Goal: Register for event/course

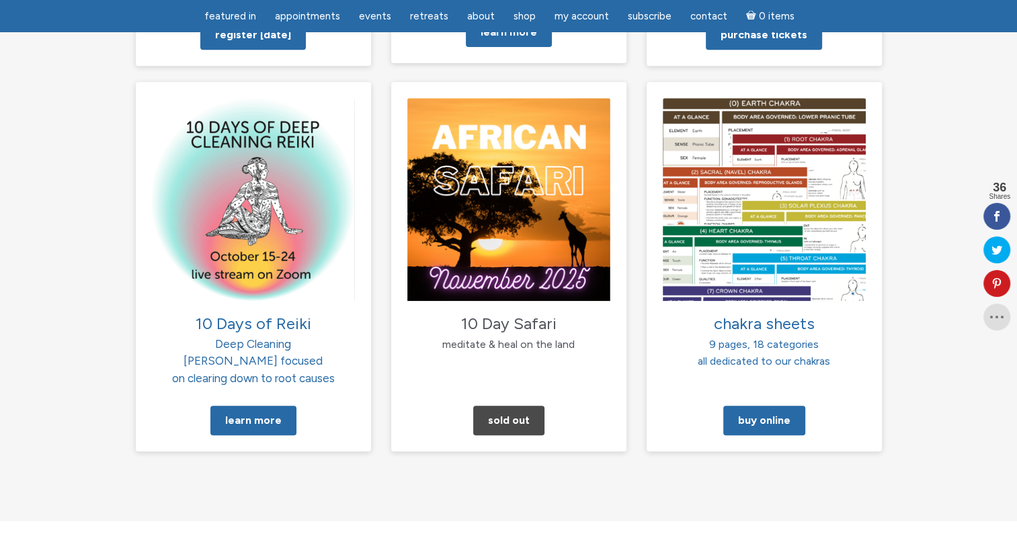
scroll to position [1344, 0]
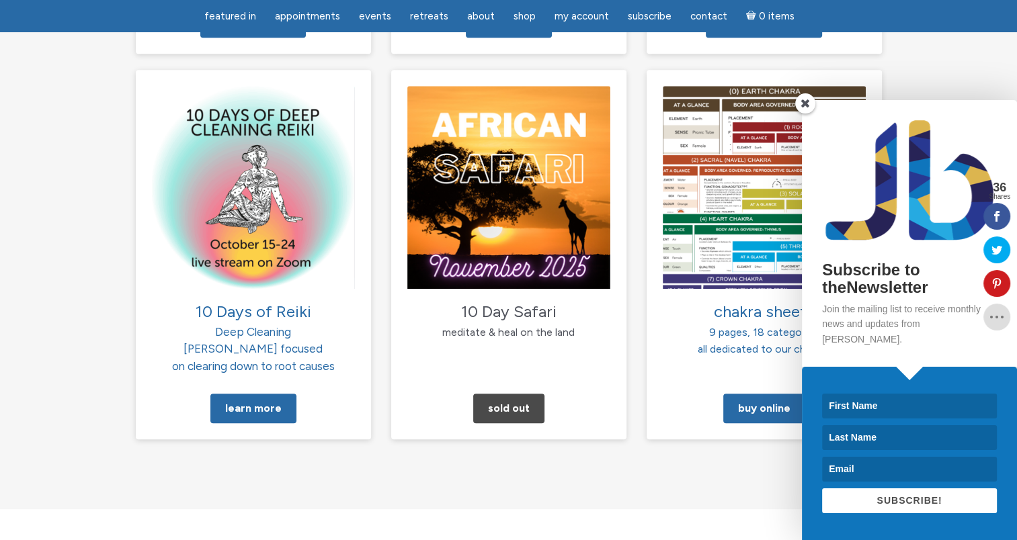
click at [799, 114] on span at bounding box center [805, 103] width 20 height 20
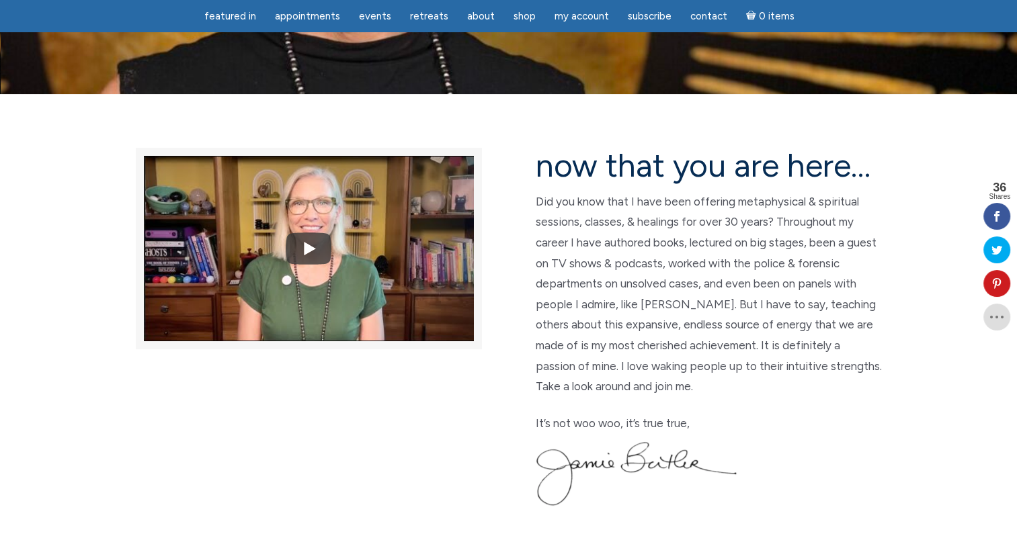
scroll to position [0, 0]
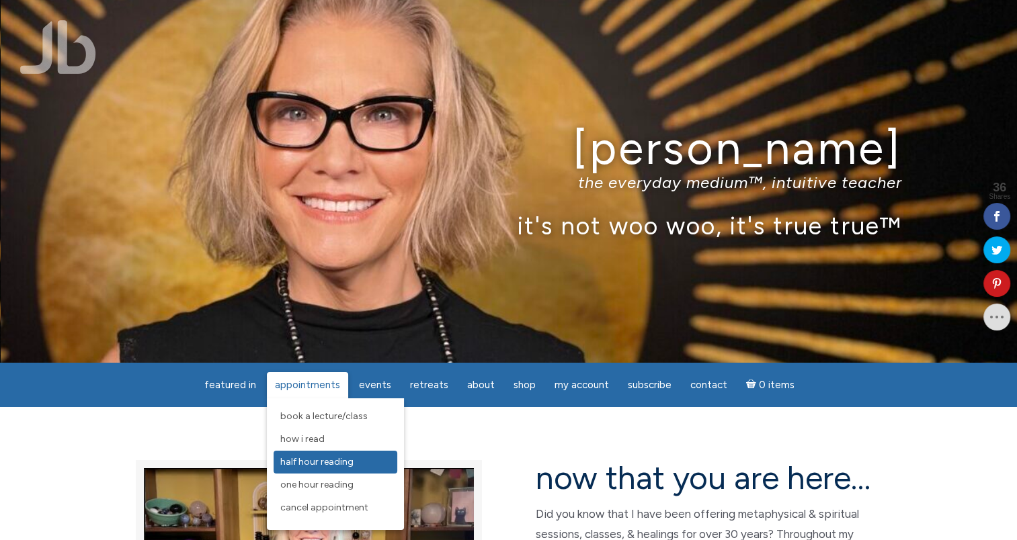
click at [315, 468] on link "Half Hour Reading" at bounding box center [336, 462] width 124 height 23
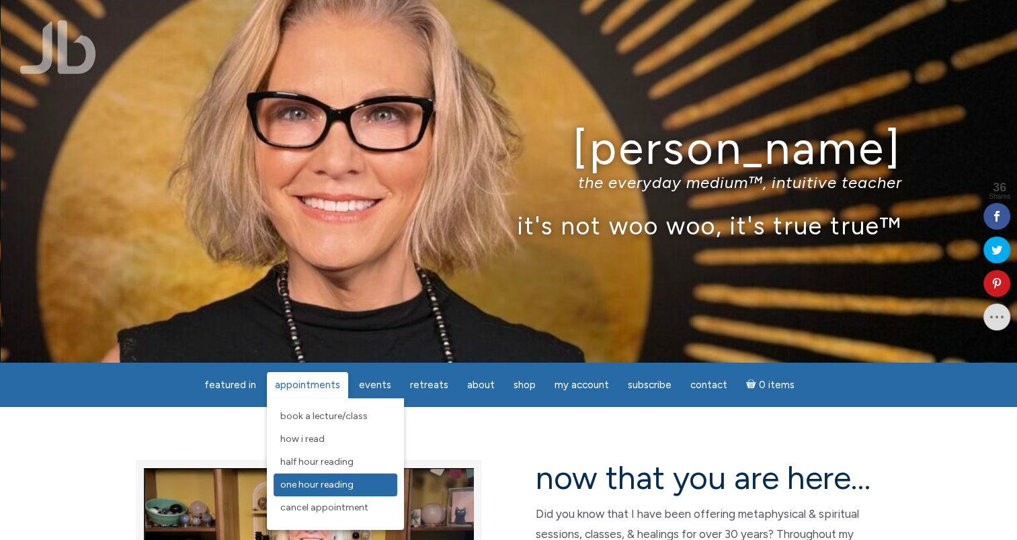
click at [315, 490] on span "One Hour Reading" at bounding box center [316, 484] width 73 height 11
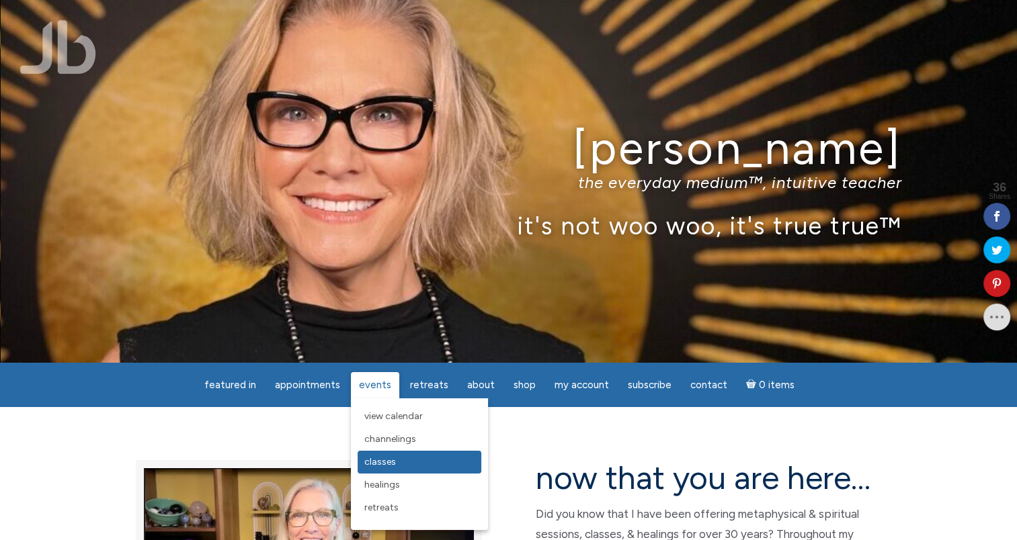
click at [371, 466] on span "Classes" at bounding box center [380, 461] width 32 height 11
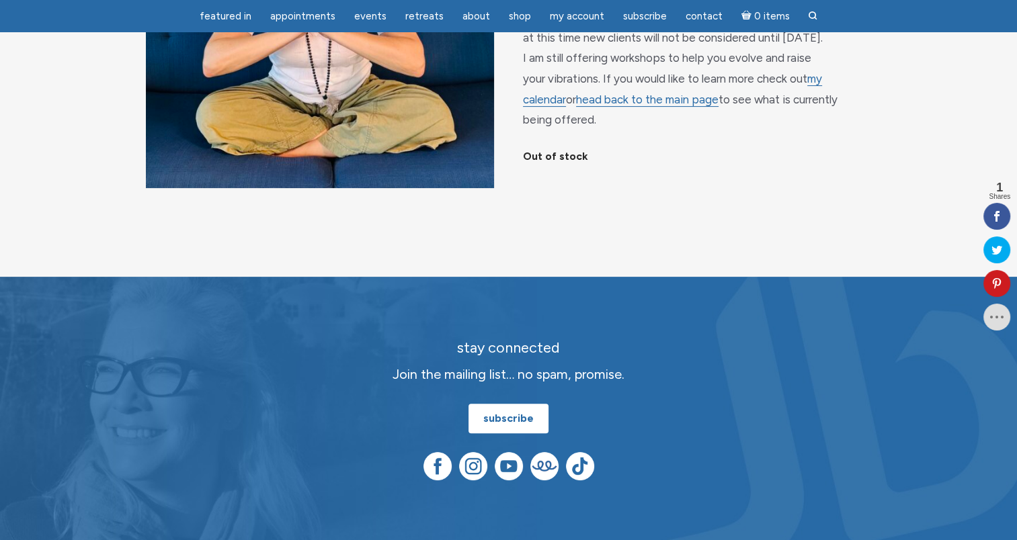
scroll to position [67, 0]
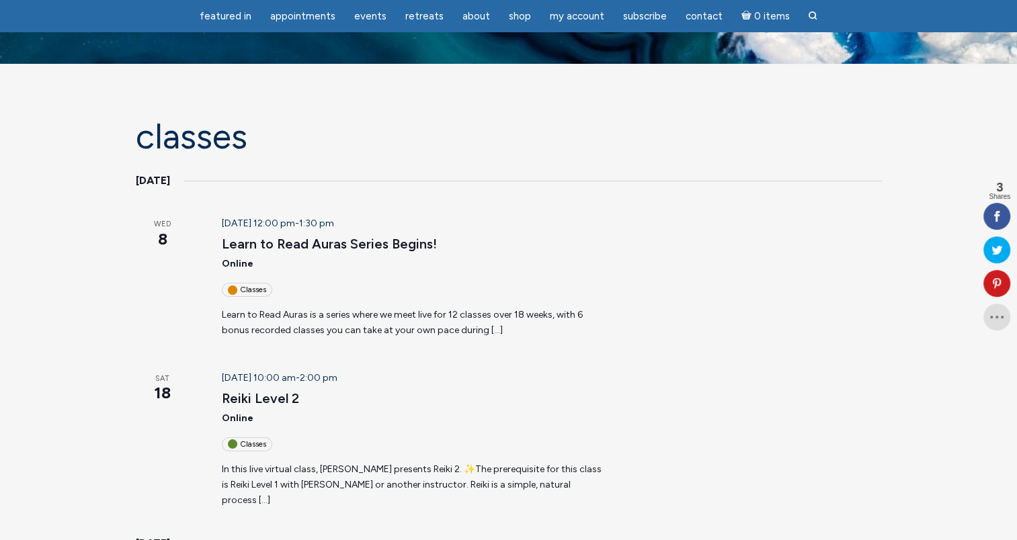
scroll to position [67, 0]
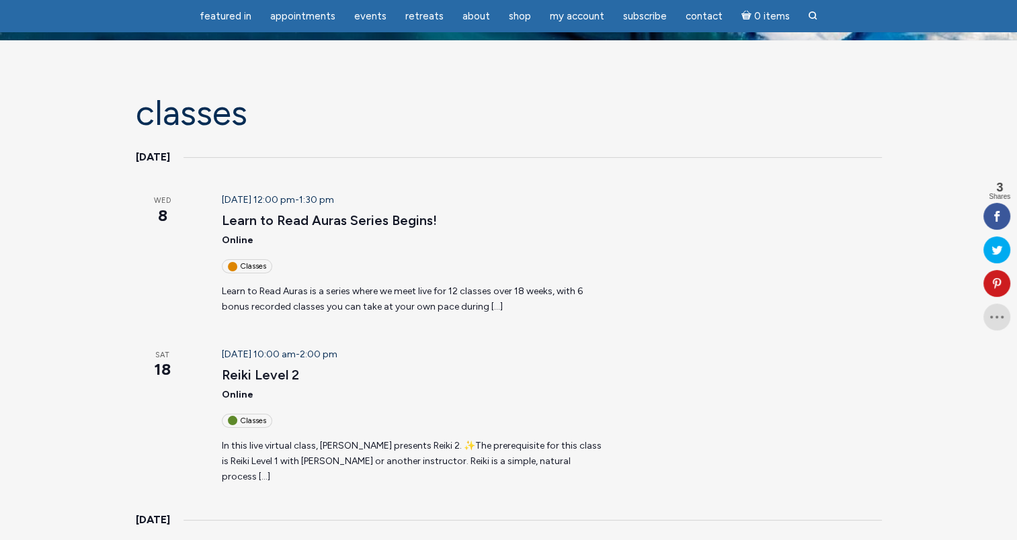
click at [491, 310] on p "Learn to Read Auras is a series where we meet live for 12 classes over 18 weeks…" at bounding box center [412, 299] width 380 height 30
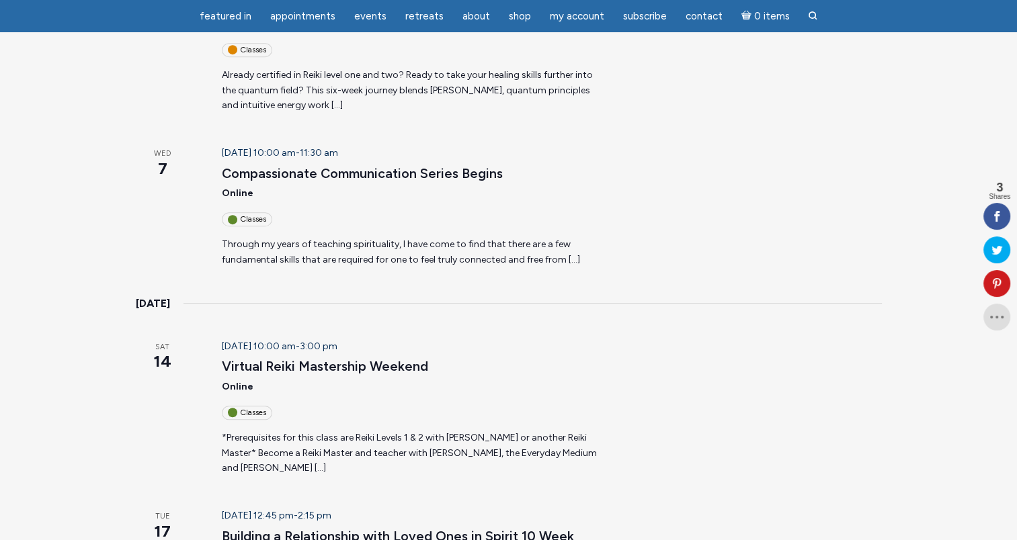
scroll to position [471, 0]
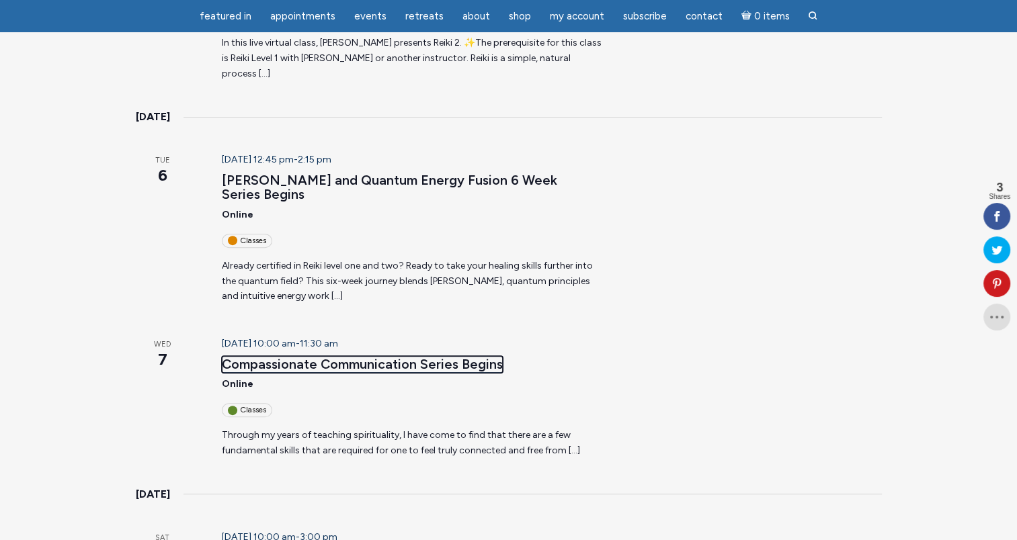
click at [427, 356] on link "Compassionate Communication Series Begins" at bounding box center [362, 364] width 281 height 17
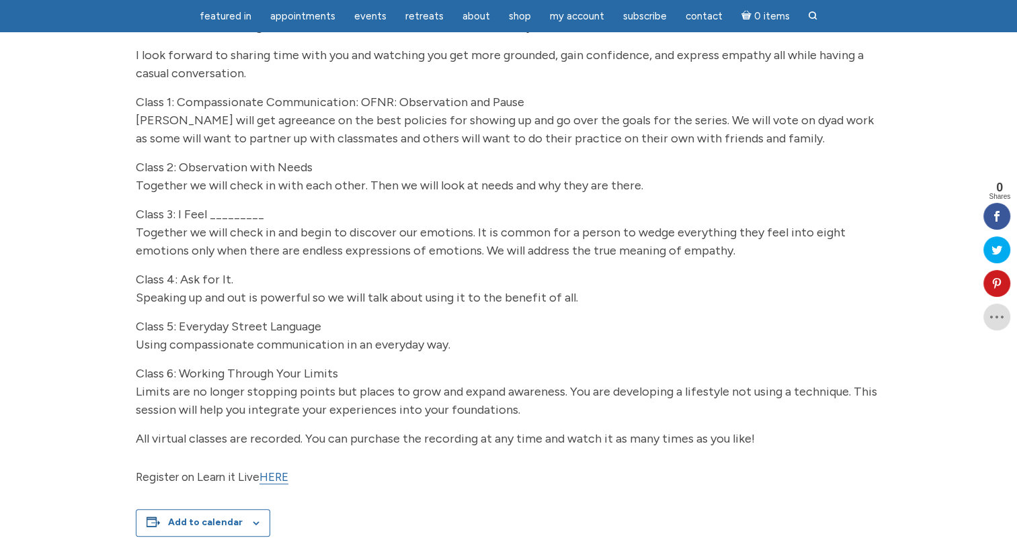
scroll to position [605, 0]
